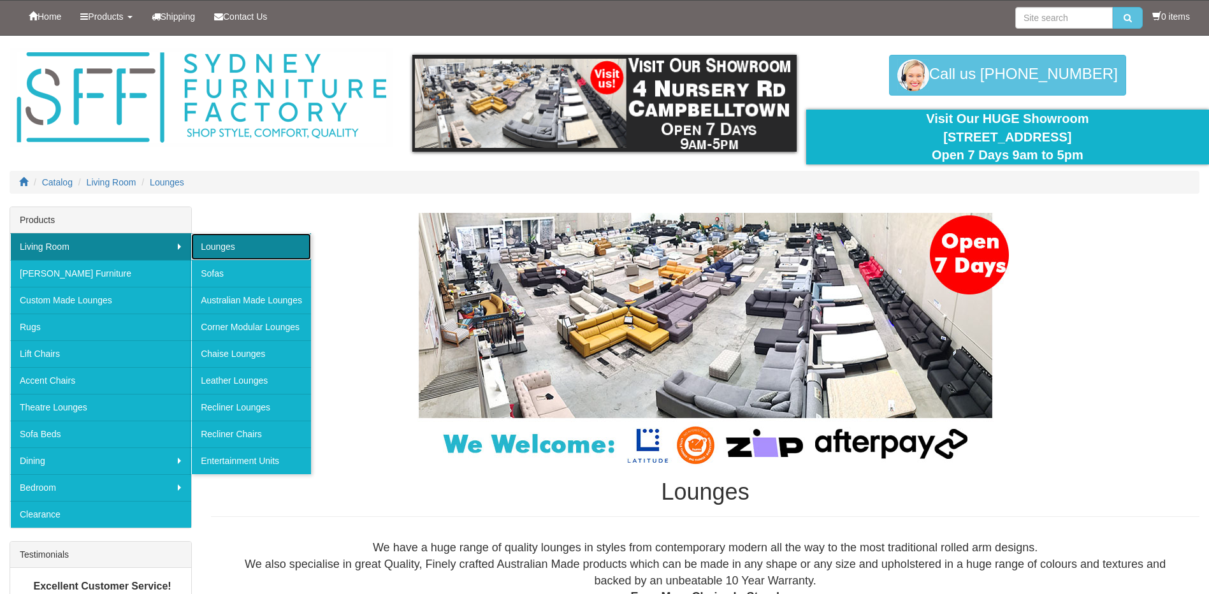
click at [227, 243] on link "Lounges" at bounding box center [251, 246] width 120 height 27
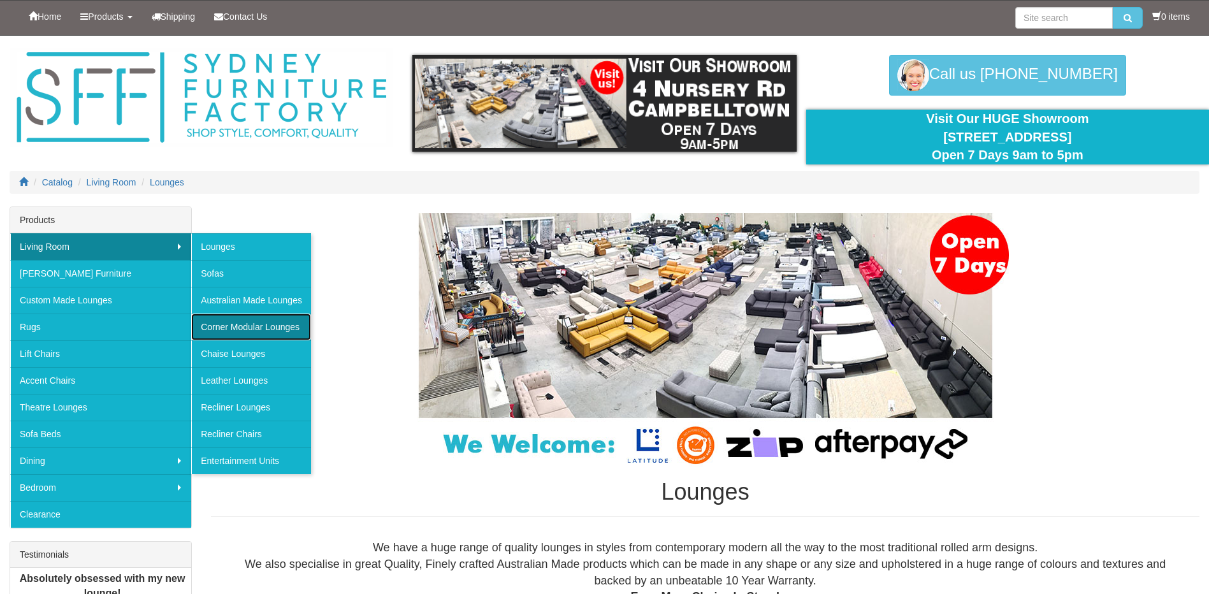
click at [255, 323] on link "Corner Modular Lounges" at bounding box center [251, 326] width 120 height 27
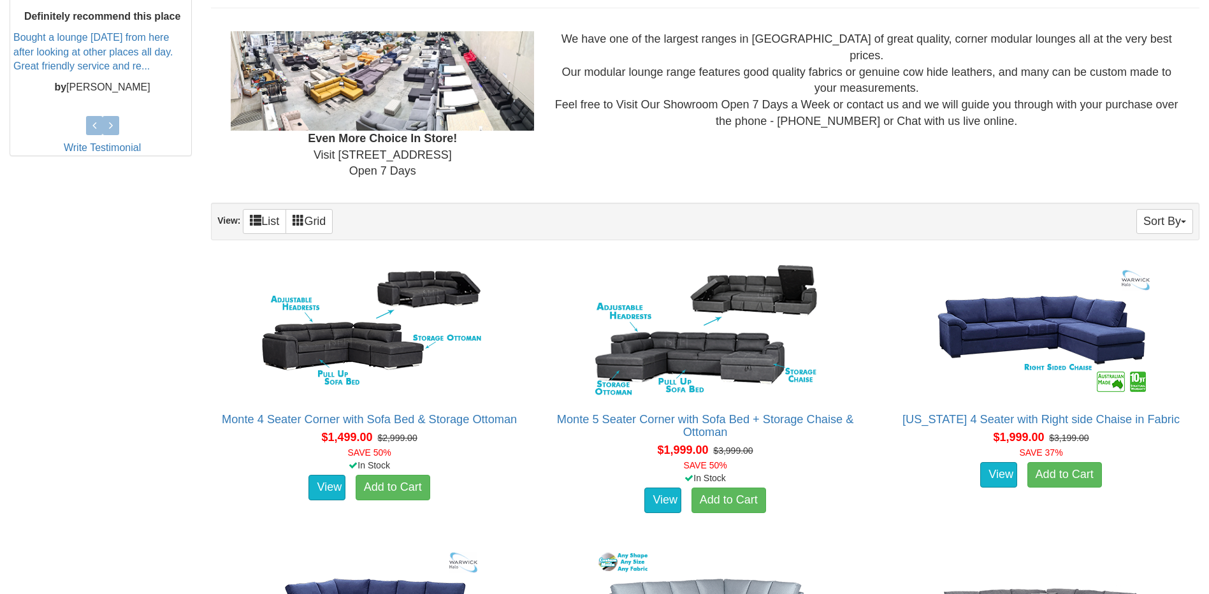
scroll to position [765, 0]
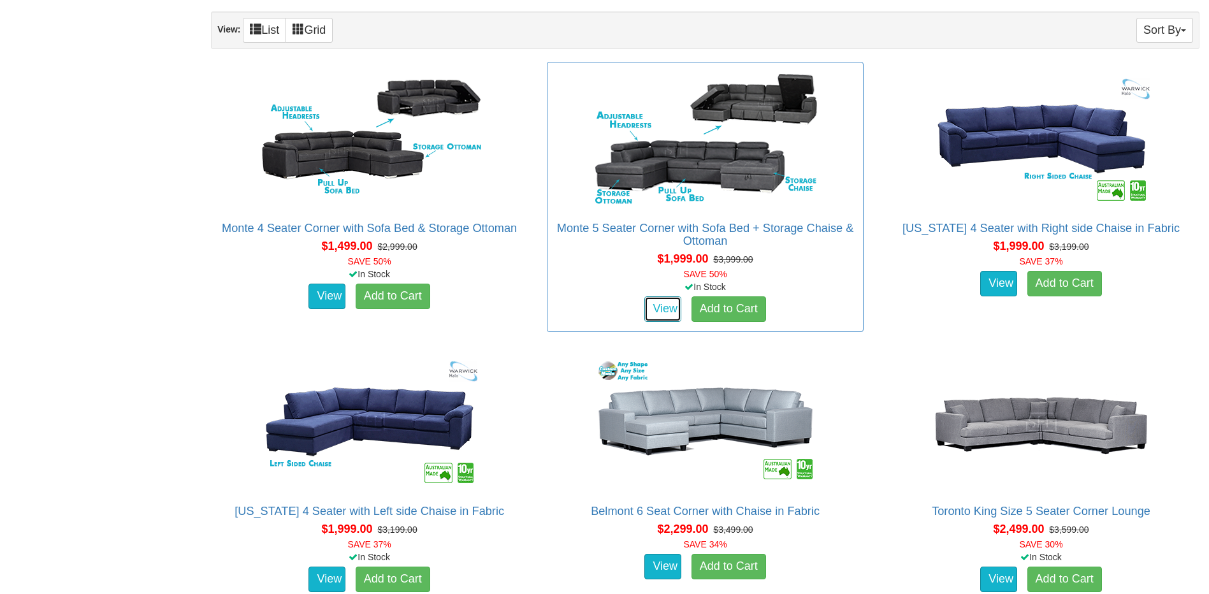
click at [652, 301] on link "View" at bounding box center [662, 308] width 37 height 25
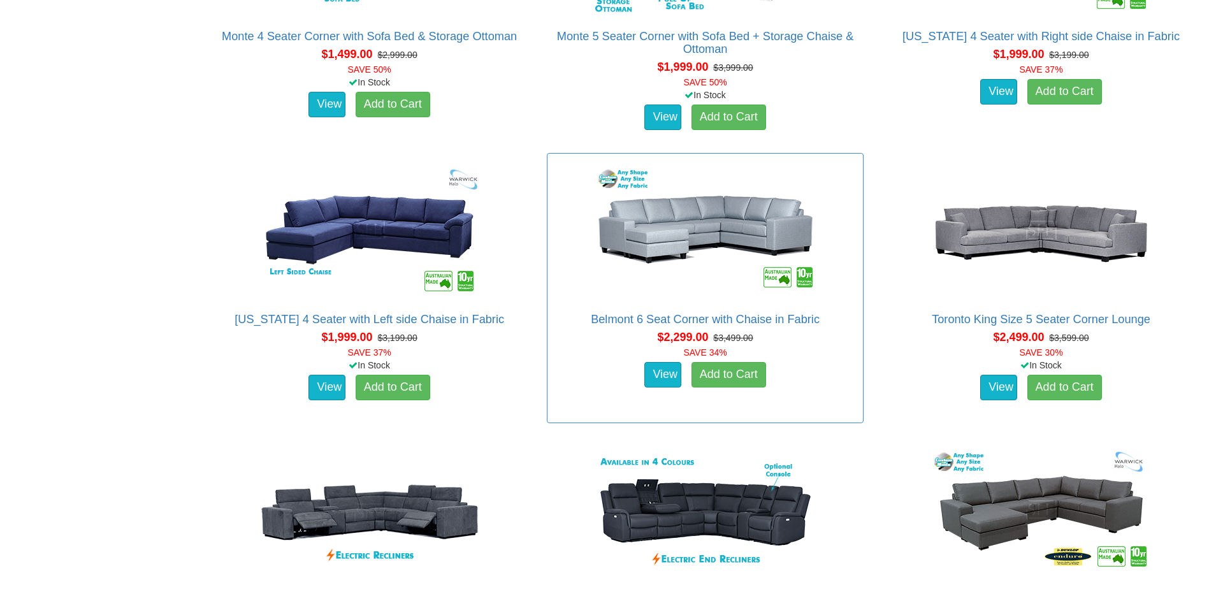
scroll to position [956, 0]
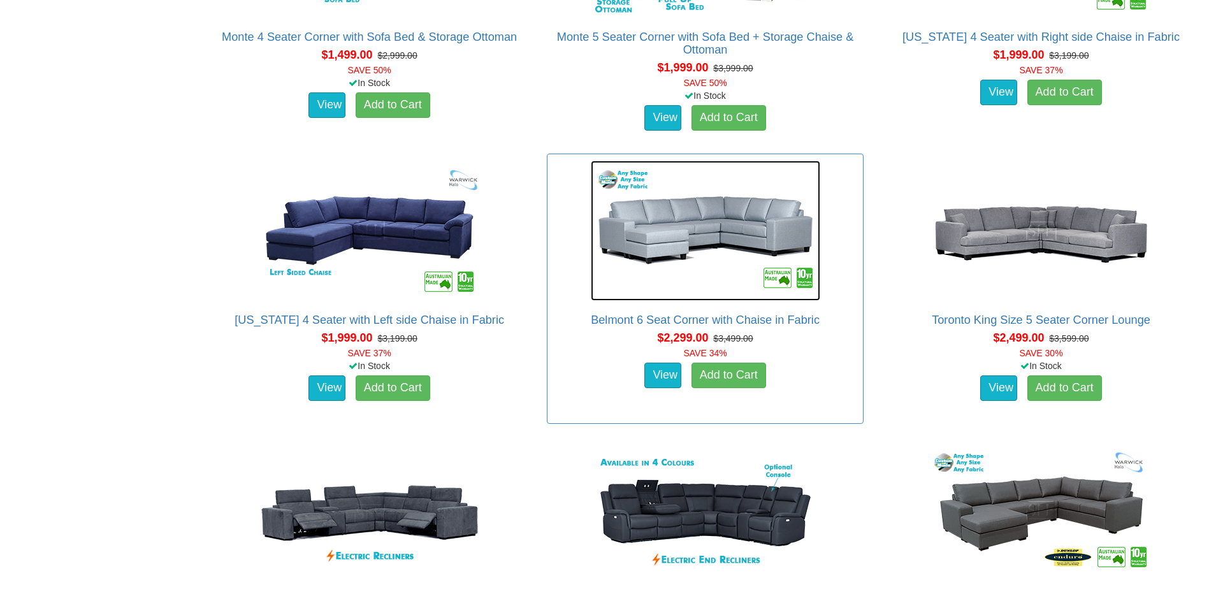
click at [710, 223] on img at bounding box center [705, 231] width 229 height 140
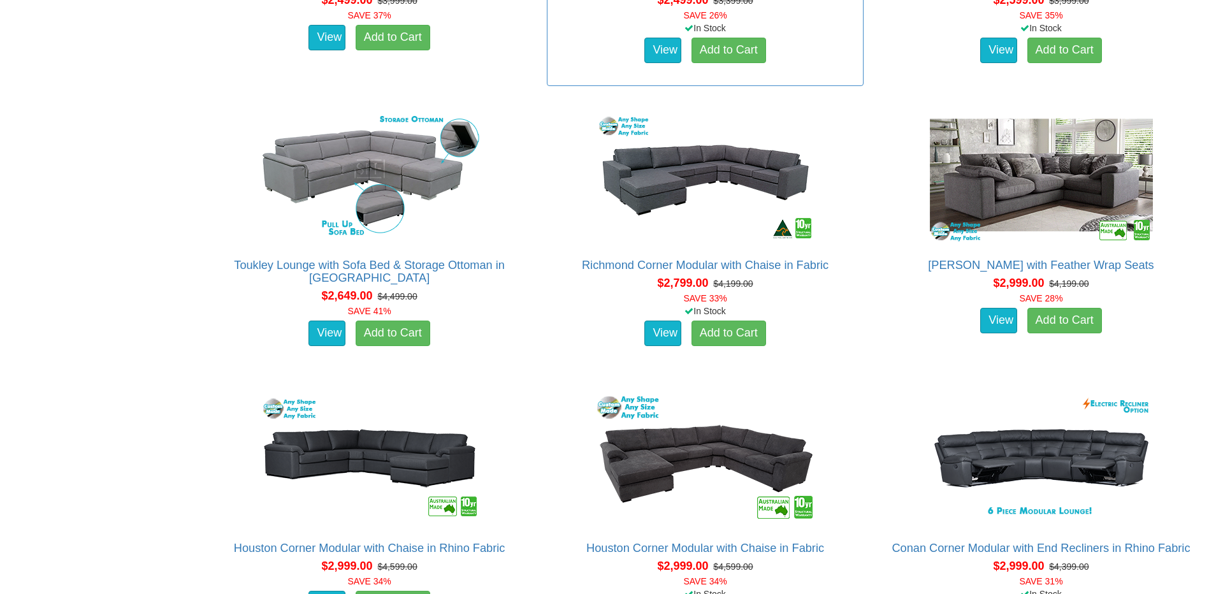
scroll to position [1593, 0]
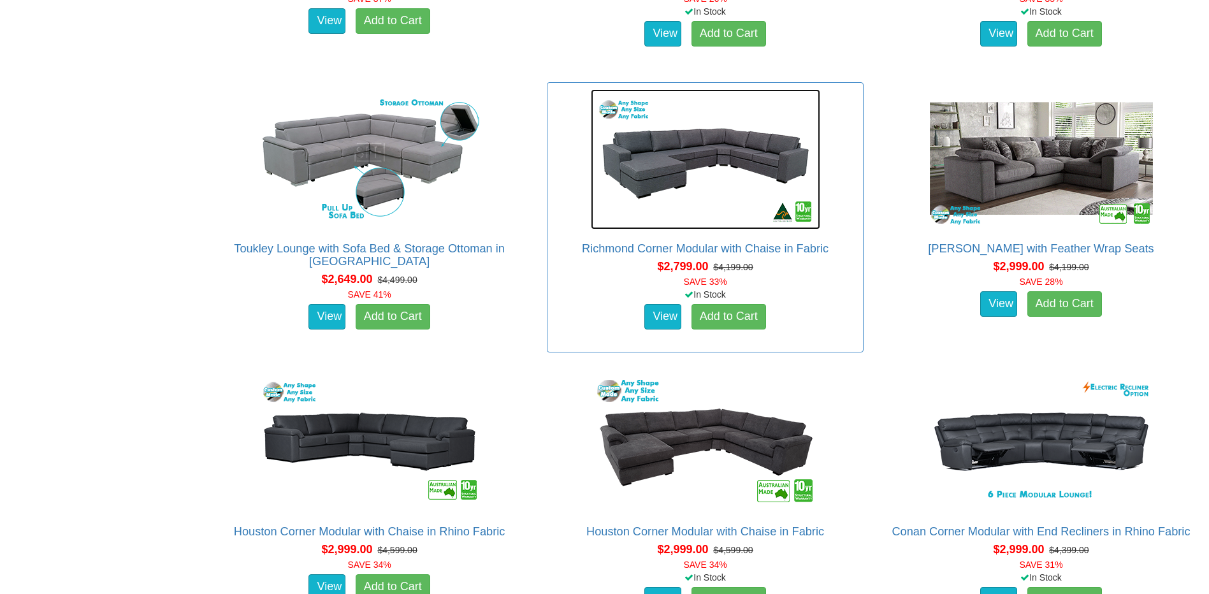
click at [728, 206] on img at bounding box center [705, 159] width 229 height 140
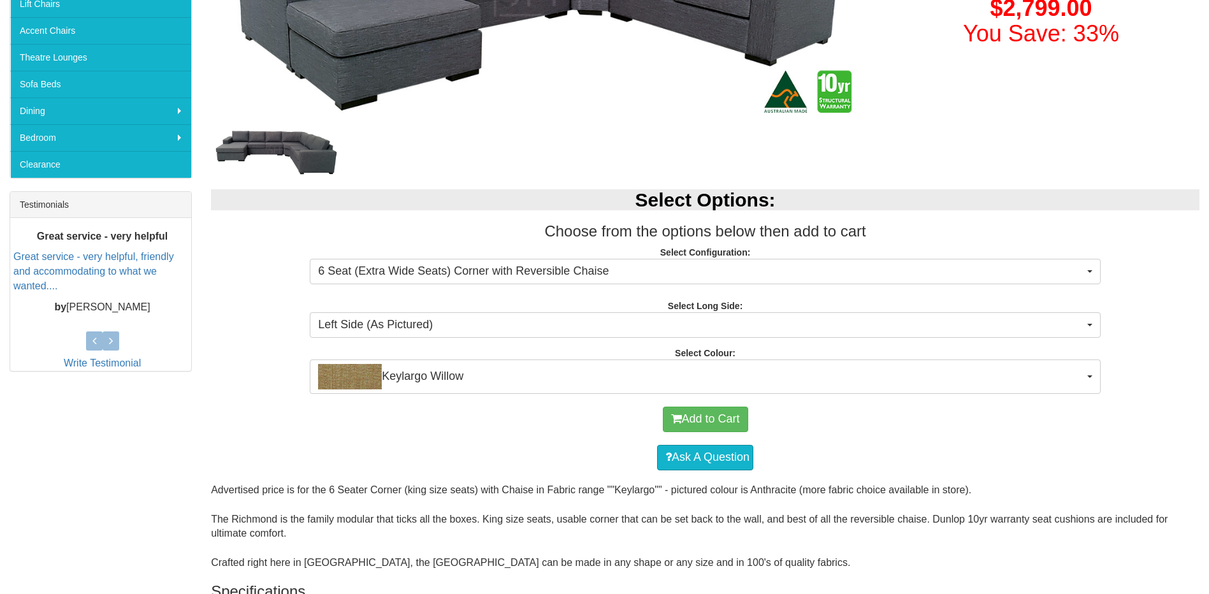
scroll to position [382, 0]
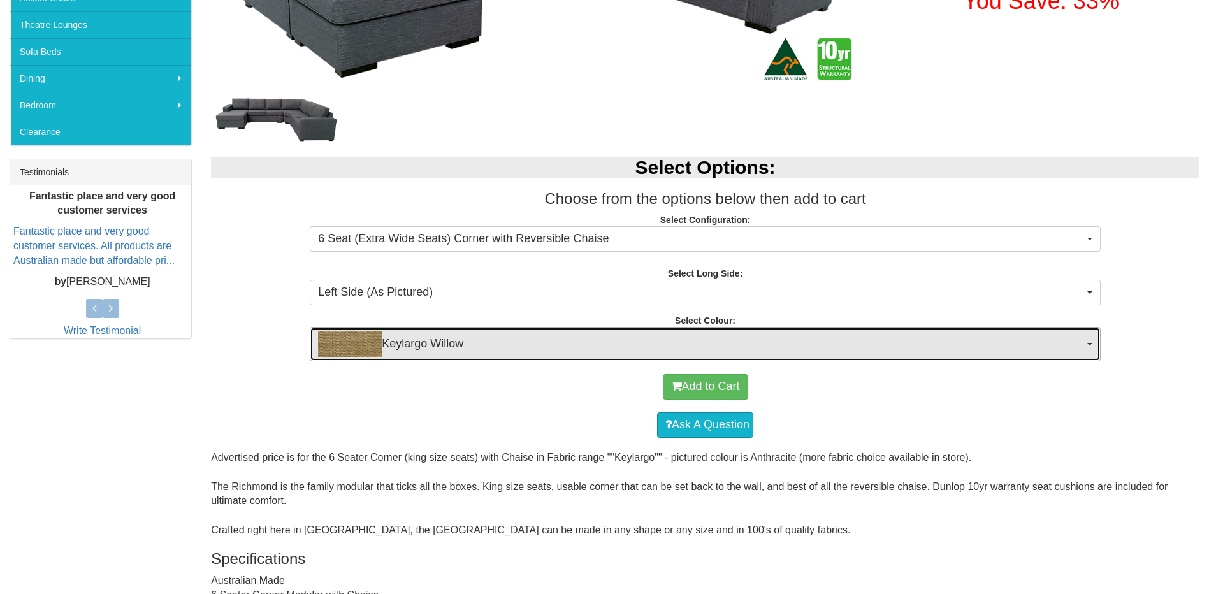
click at [710, 342] on span "Keylargo Willow" at bounding box center [701, 343] width 766 height 25
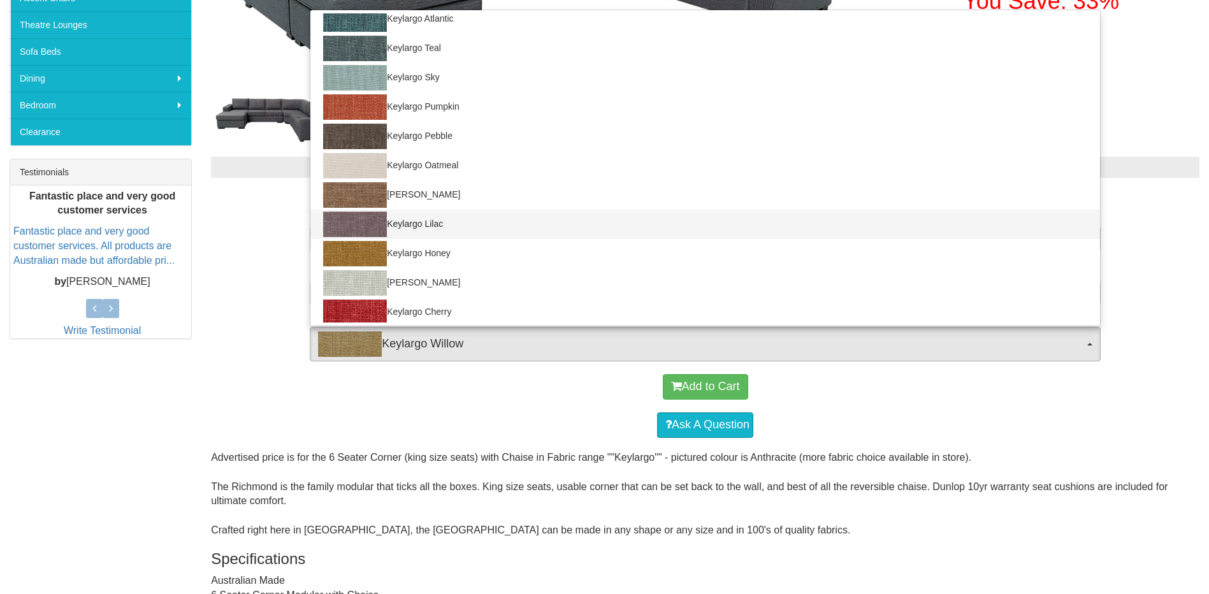
scroll to position [127, 0]
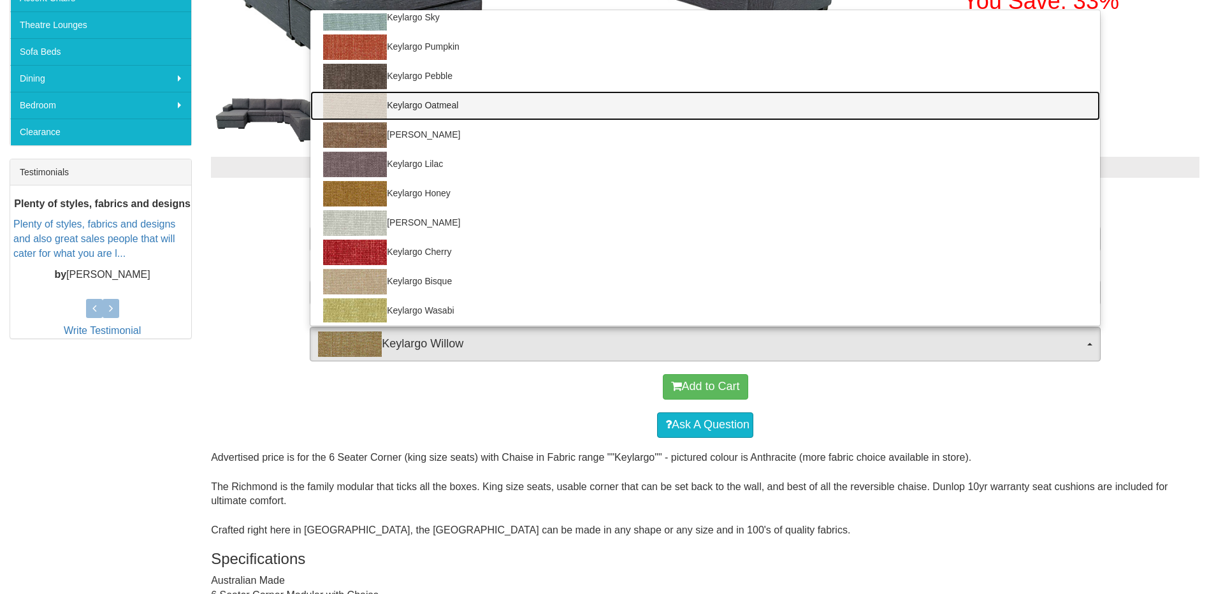
click at [412, 104] on link "Keylargo Oatmeal" at bounding box center [704, 105] width 789 height 29
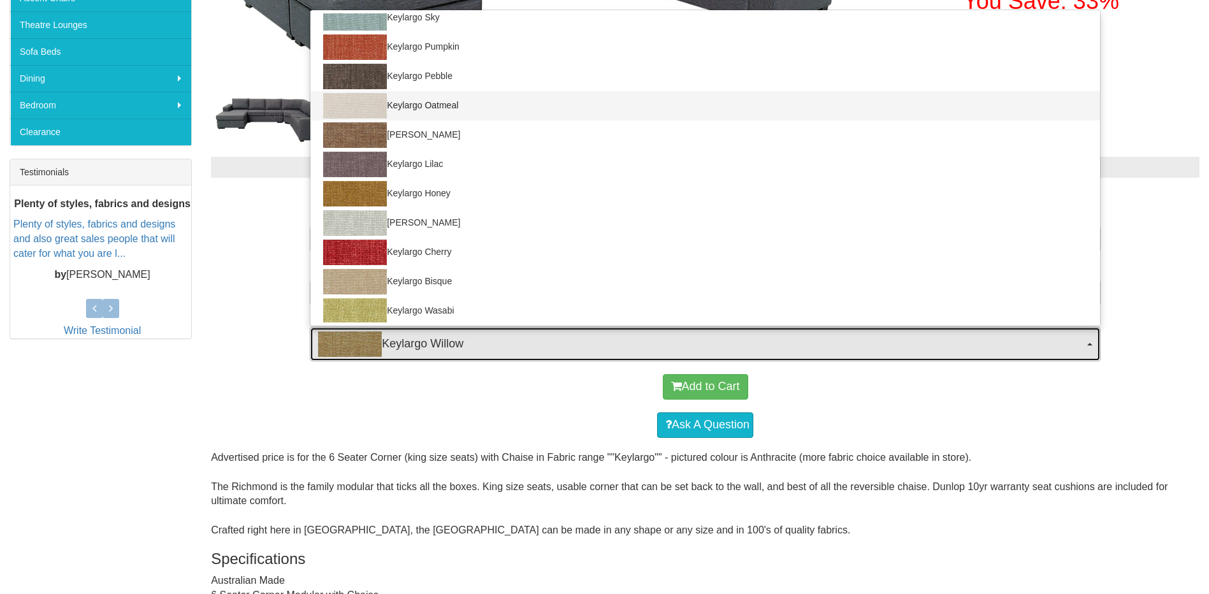
select select "55"
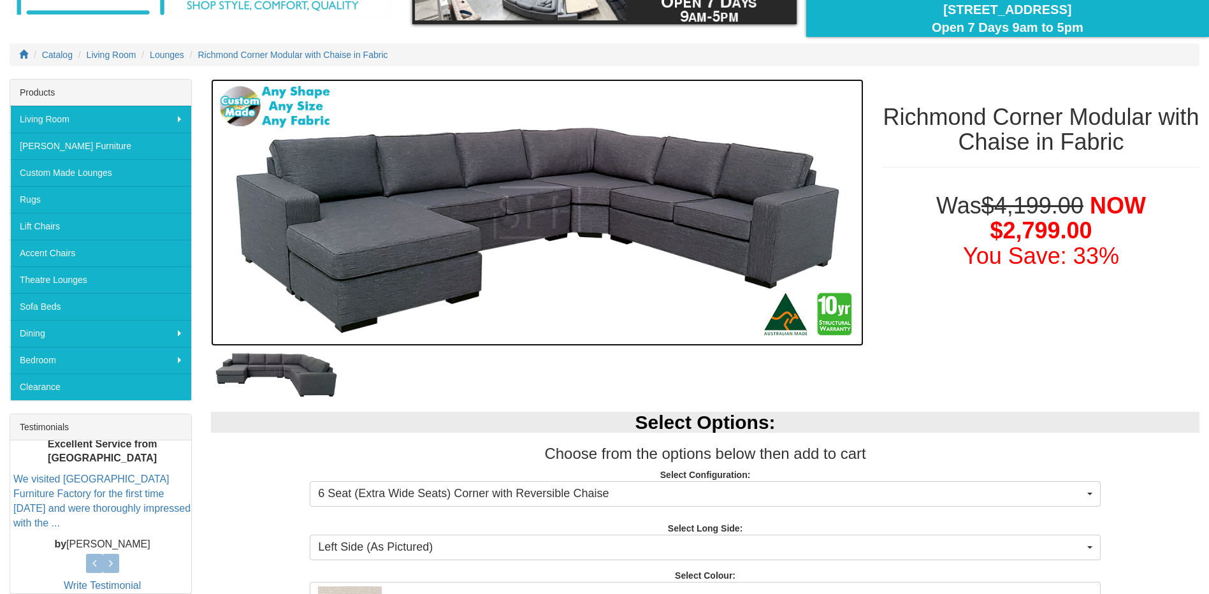
click at [592, 298] on img at bounding box center [537, 213] width 652 height 268
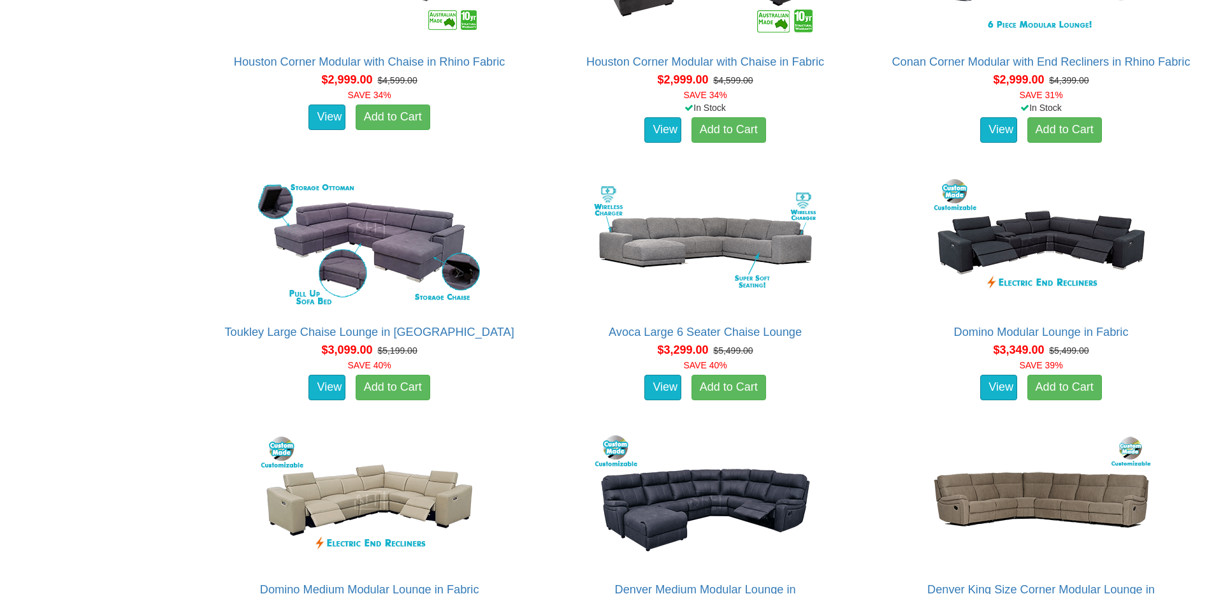
scroll to position [1593, 0]
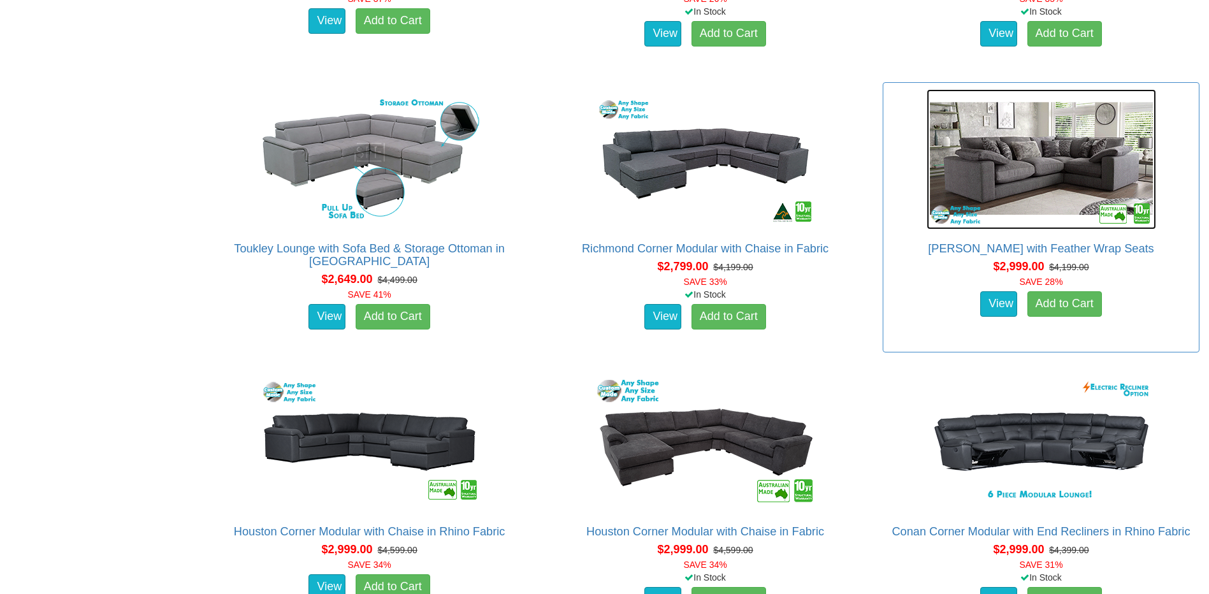
click at [1038, 159] on img at bounding box center [1040, 159] width 229 height 140
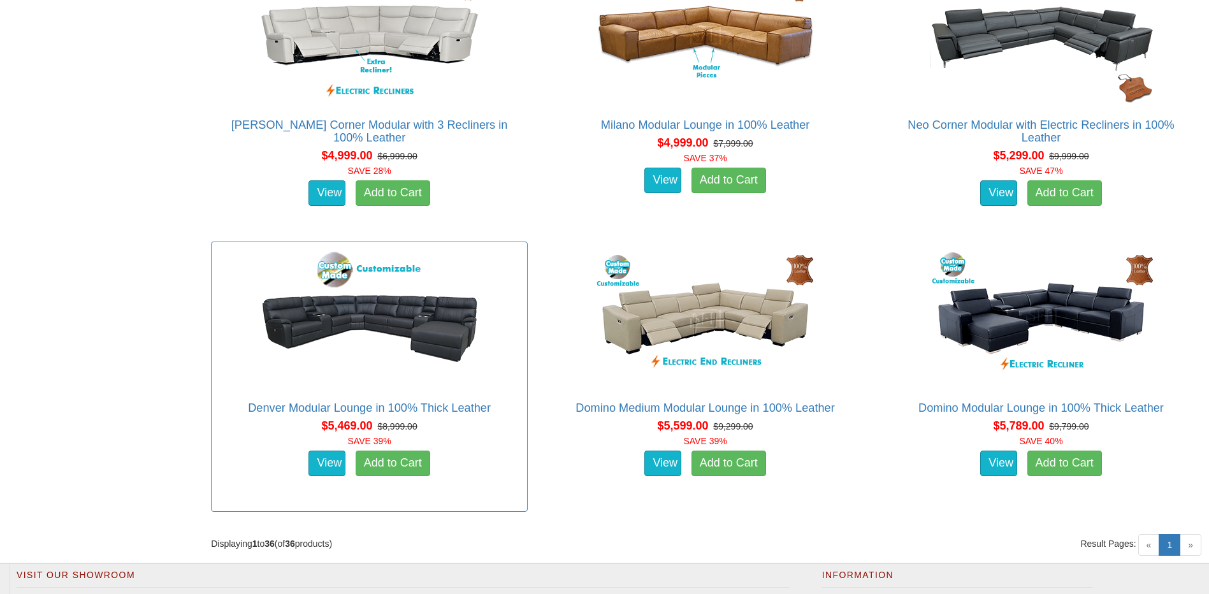
scroll to position [3695, 0]
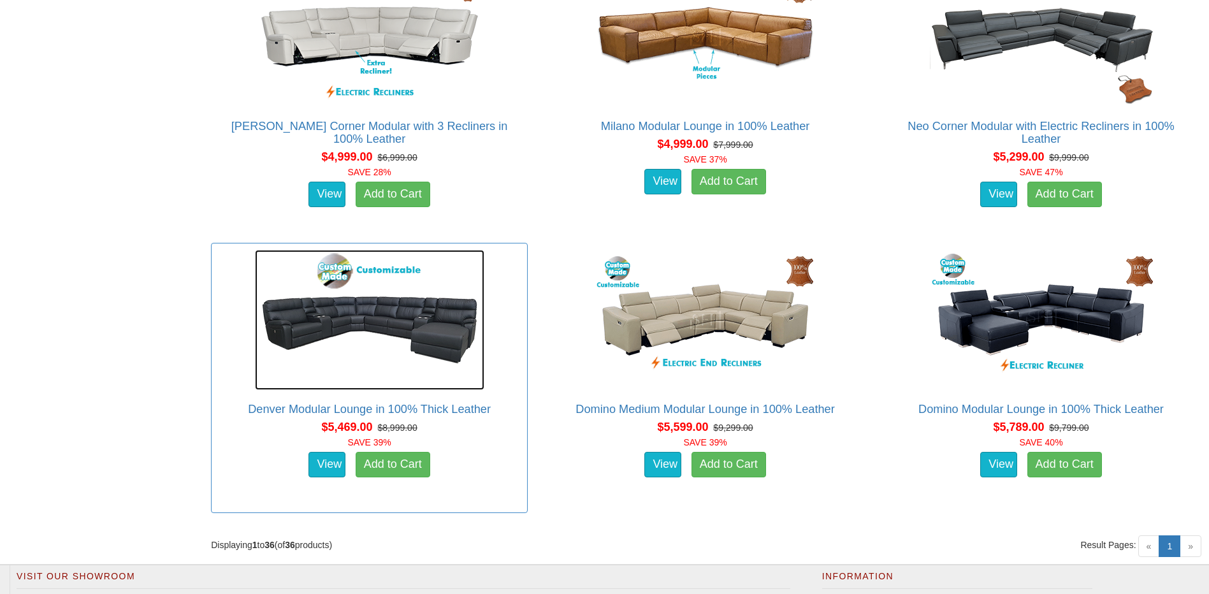
click at [363, 312] on img at bounding box center [369, 320] width 229 height 140
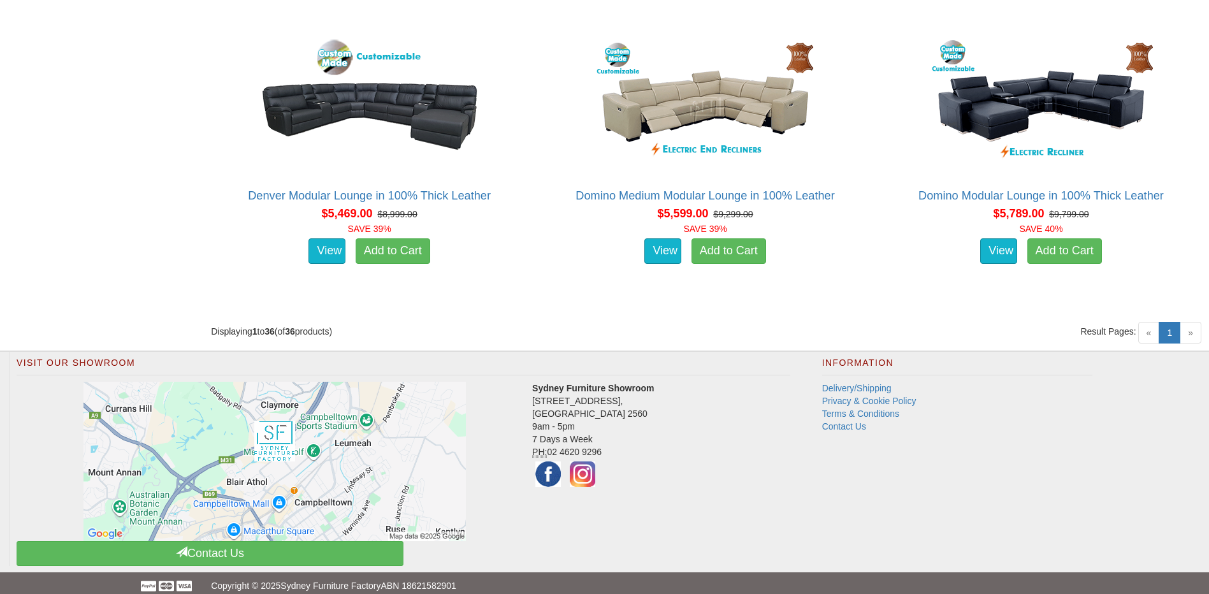
scroll to position [3920, 0]
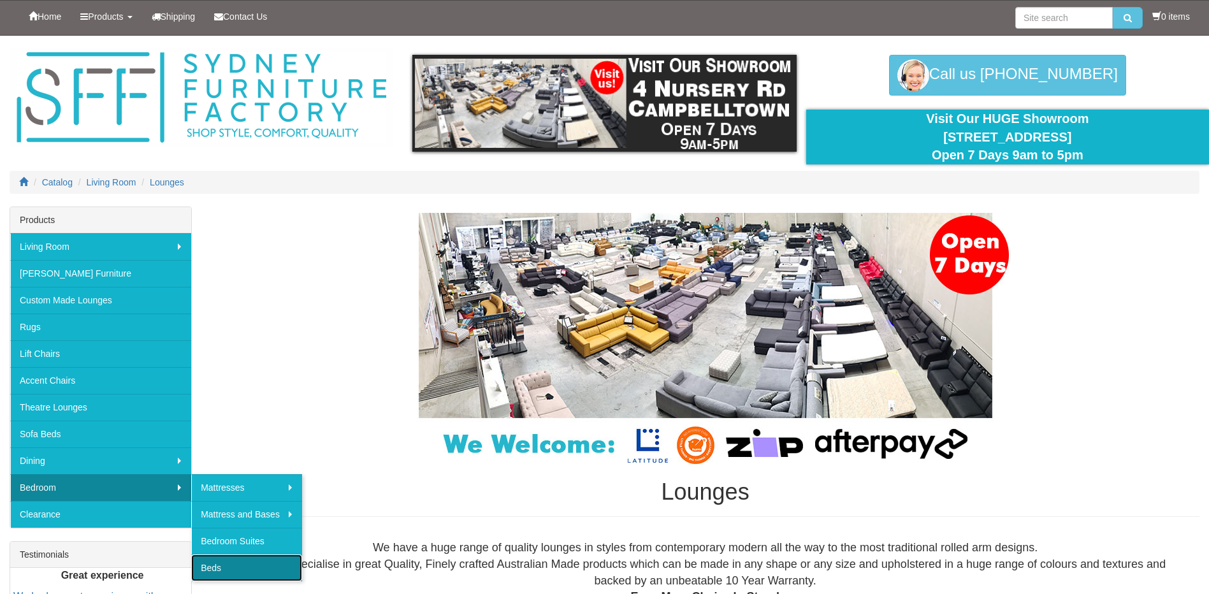
click at [275, 561] on link "Beds" at bounding box center [246, 567] width 111 height 27
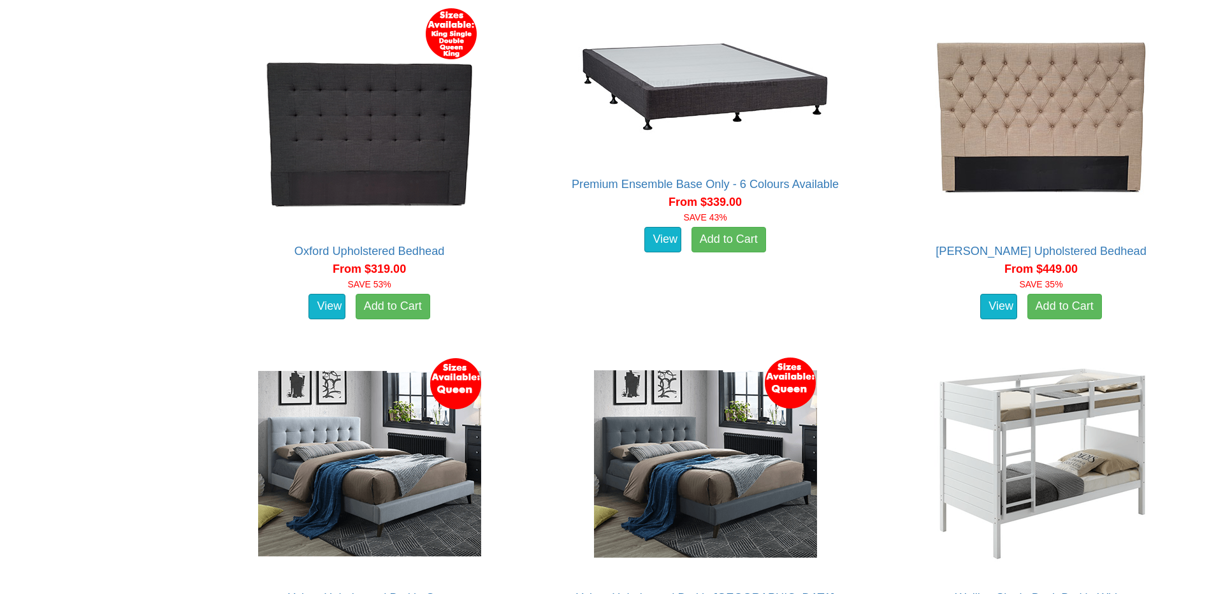
scroll to position [446, 0]
